Goal: Task Accomplishment & Management: Complete application form

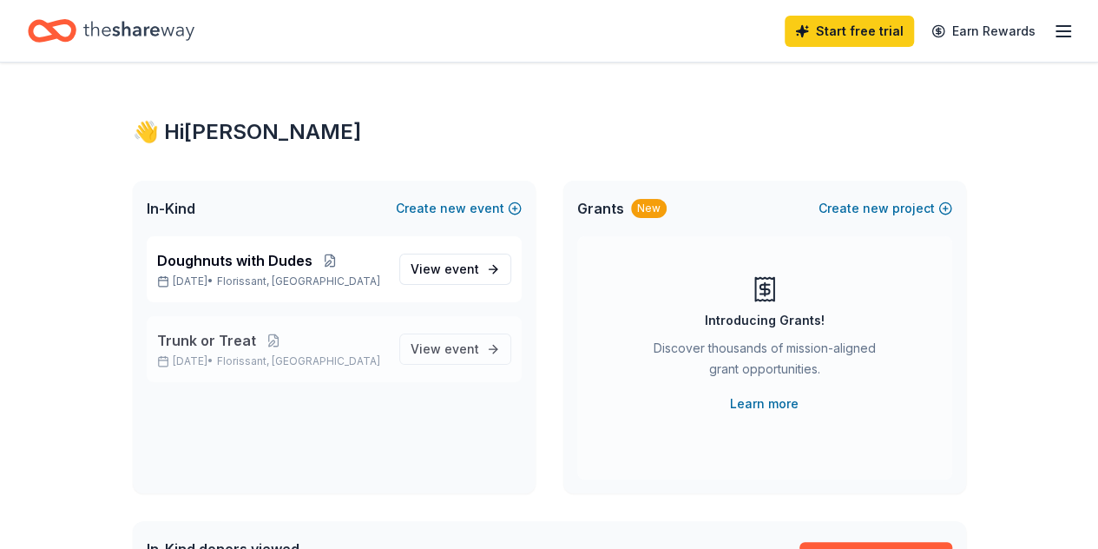
click at [240, 352] on div "Trunk or Treat [DATE] • [GEOGRAPHIC_DATA], [GEOGRAPHIC_DATA]" at bounding box center [271, 349] width 228 height 38
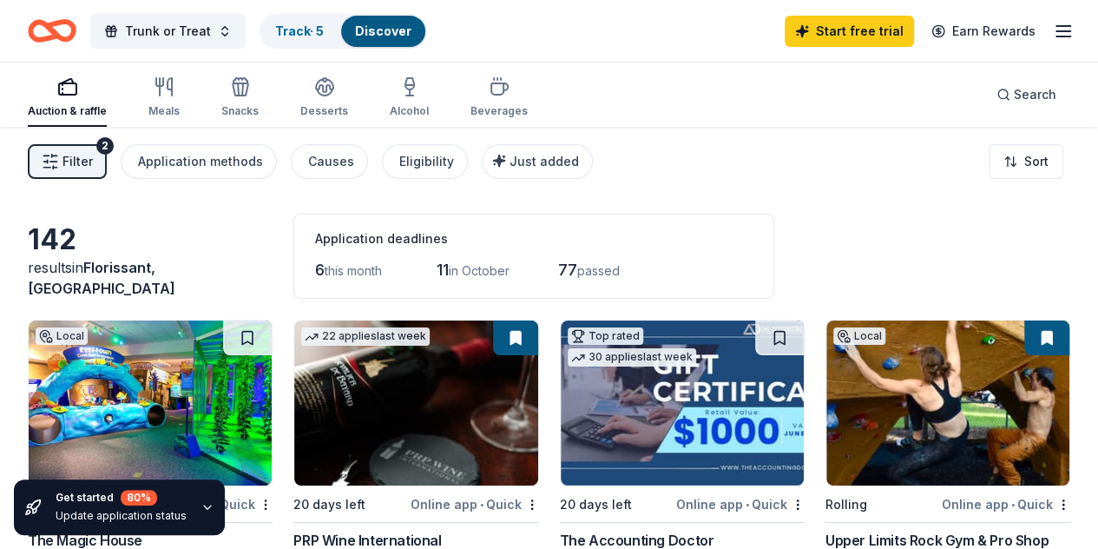
click at [1056, 36] on line "button" at bounding box center [1063, 36] width 14 height 0
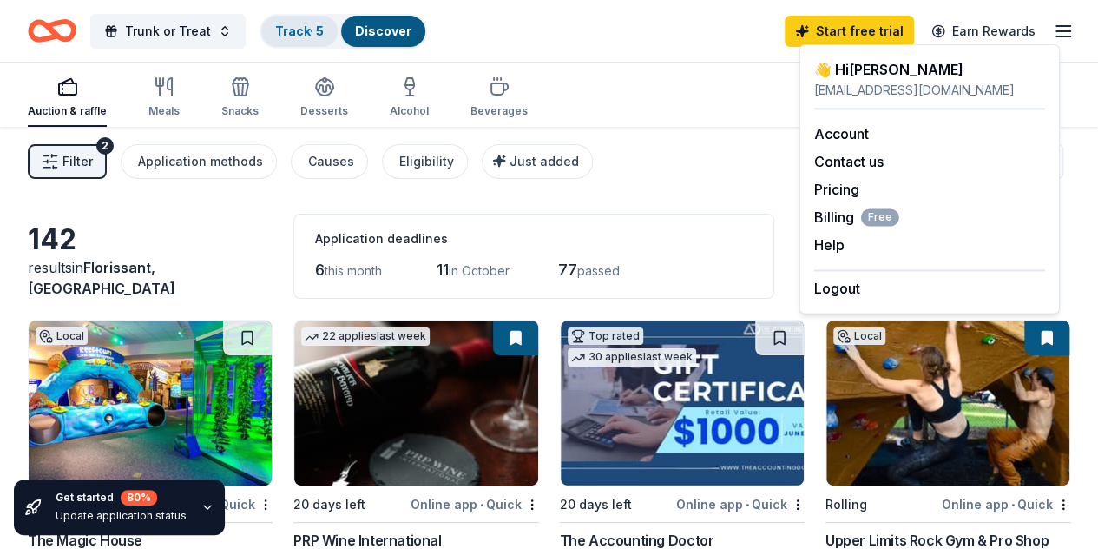
click at [309, 24] on link "Track · 5" at bounding box center [299, 30] width 49 height 15
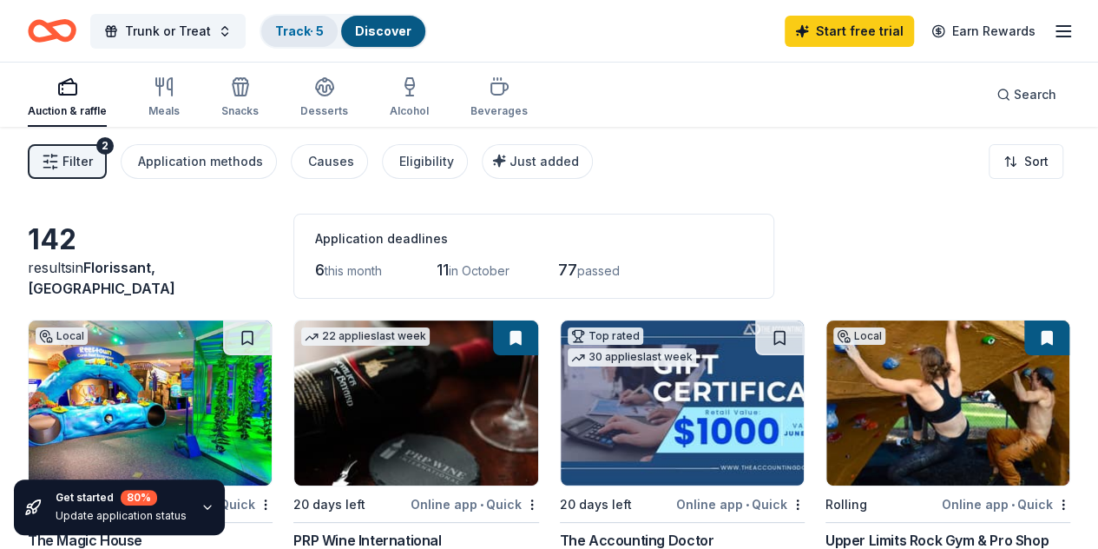
click at [324, 26] on link "Track · 5" at bounding box center [299, 30] width 49 height 15
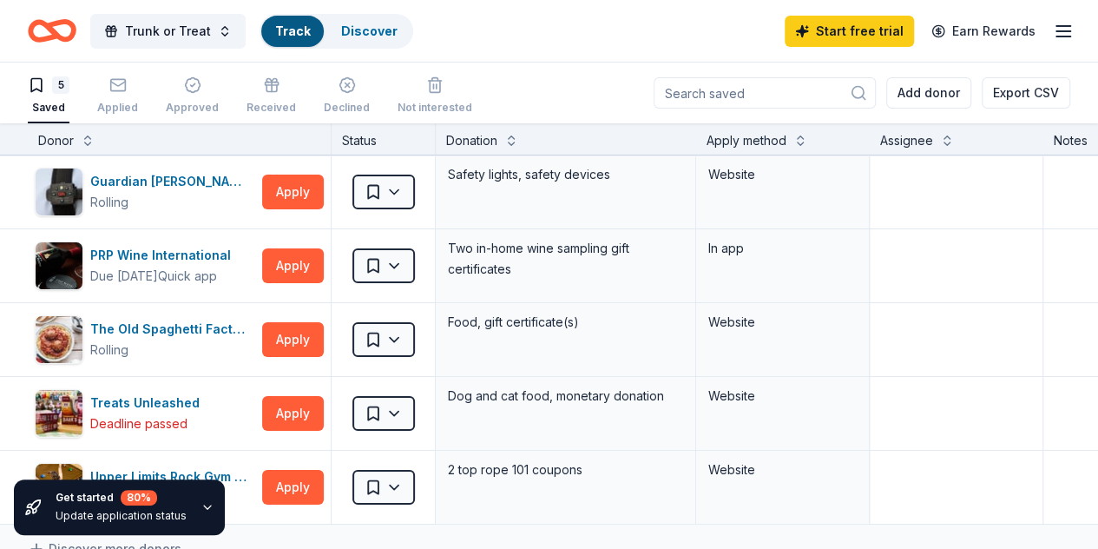
click at [310, 31] on link "Track" at bounding box center [292, 30] width 35 height 15
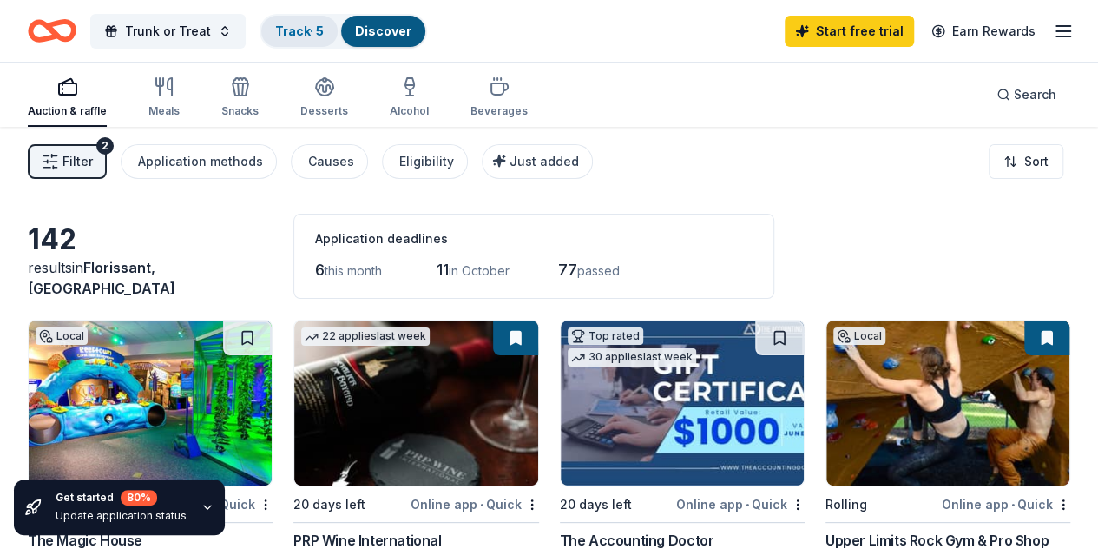
click at [323, 31] on link "Track · 5" at bounding box center [299, 30] width 49 height 15
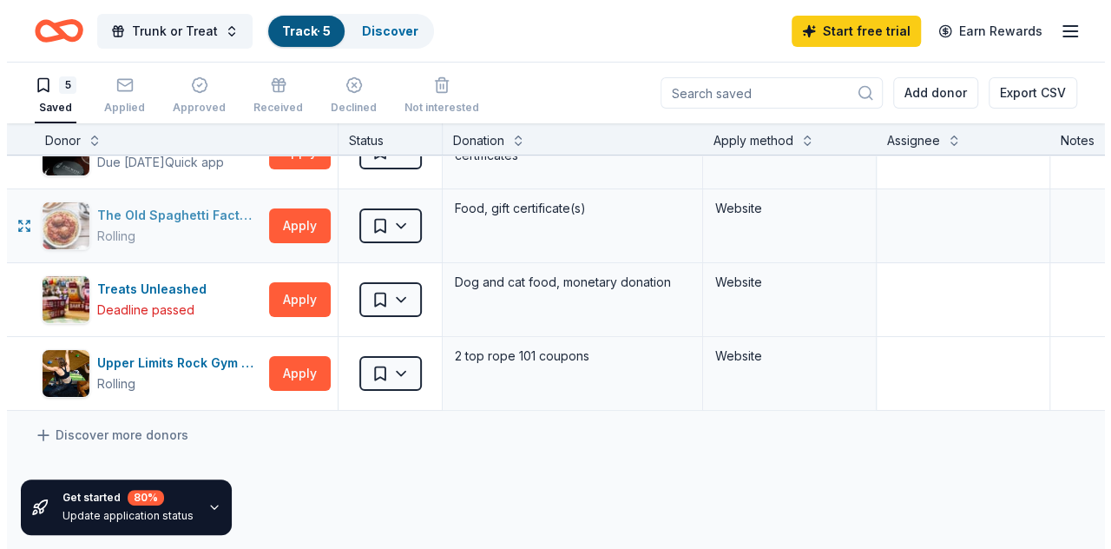
scroll to position [127, 0]
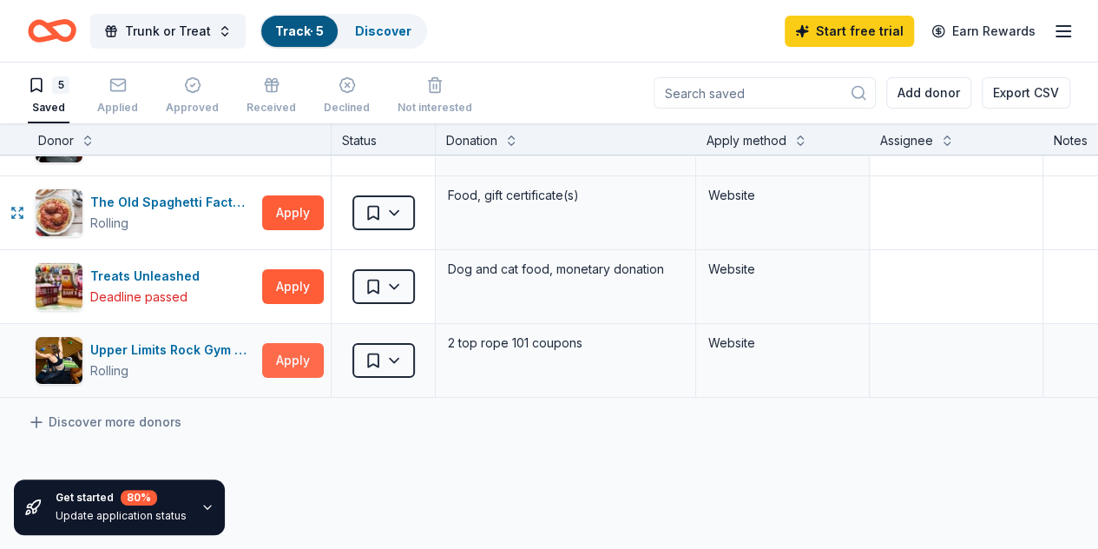
click at [308, 358] on button "Apply" at bounding box center [293, 360] width 62 height 35
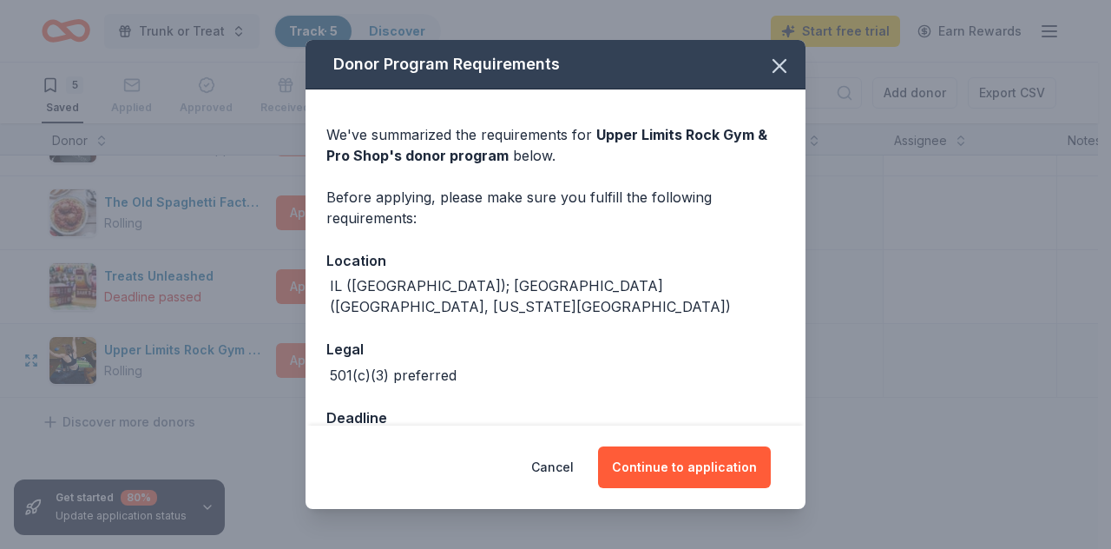
scroll to position [31, 0]
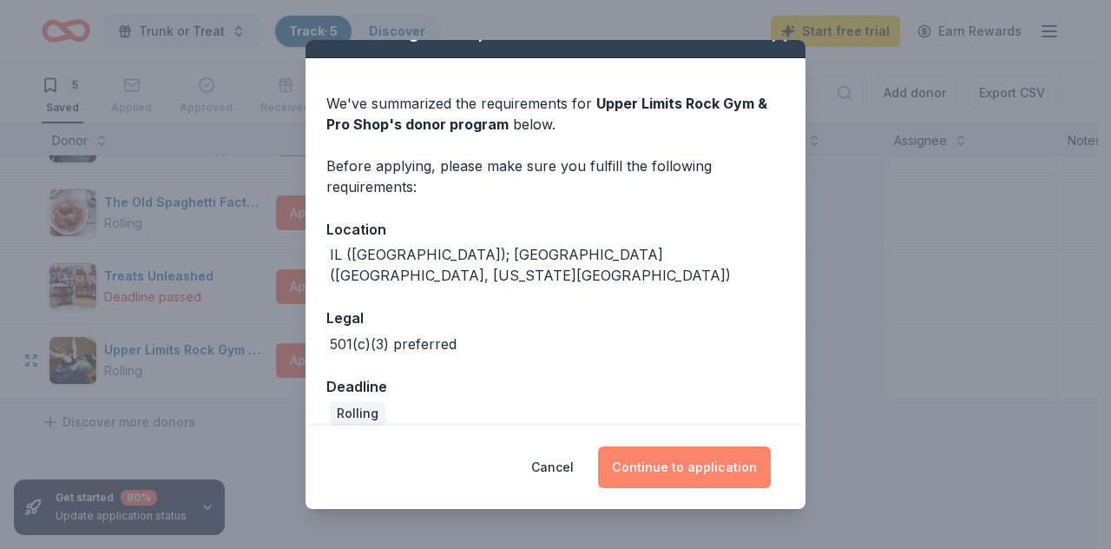
click at [712, 479] on button "Continue to application" at bounding box center [684, 467] width 173 height 42
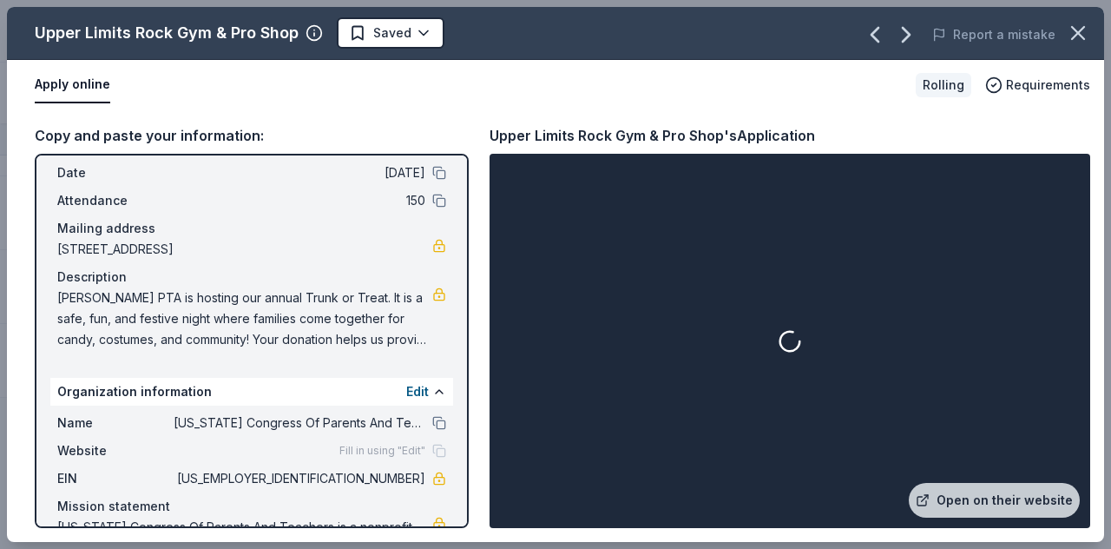
scroll to position [143, 0]
